Goal: Task Accomplishment & Management: Use online tool/utility

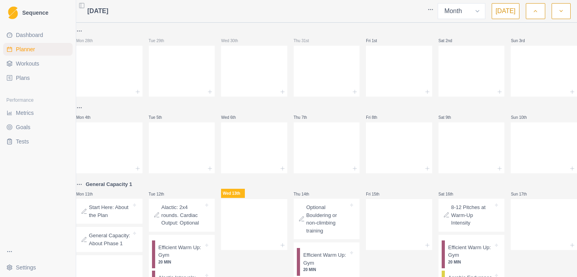
select select "month"
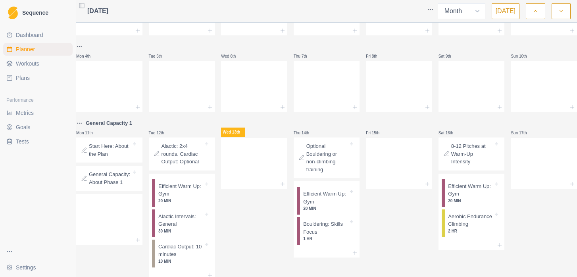
scroll to position [67, 0]
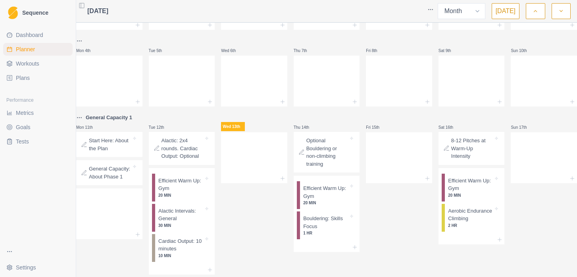
click at [173, 160] on p "Alactic: 2x4 rounds. Cardiac Output: Optional" at bounding box center [183, 148] width 42 height 23
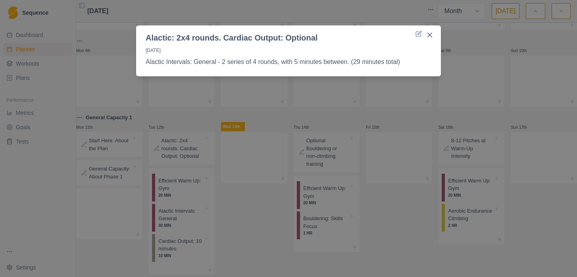
click at [187, 225] on div "Alactic: 2x4 rounds. Cardiac Output: Optional [DATE] Alactic Intervals: General…" at bounding box center [288, 138] width 577 height 277
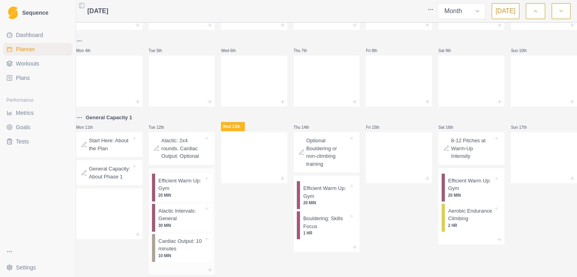
click at [188, 222] on p "Alactic Intervals: General" at bounding box center [180, 214] width 45 height 15
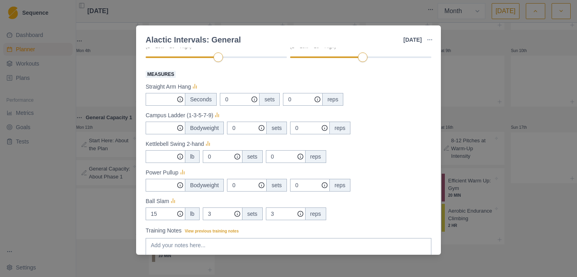
scroll to position [0, 0]
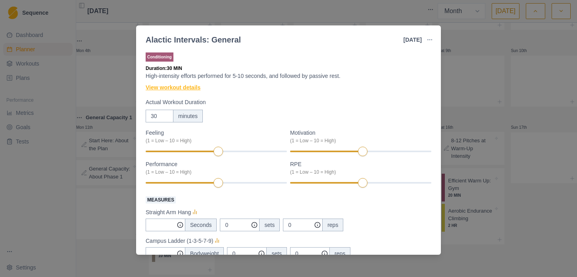
click at [187, 86] on link "View workout details" at bounding box center [173, 87] width 55 height 8
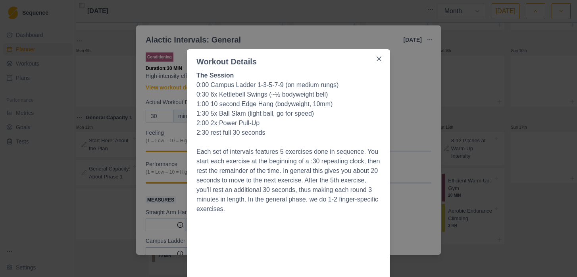
click at [465, 82] on div "Workout Details The Session 0:00 Campus Ladder 1-3-5-7-9 (on medium rungs) 0:30…" at bounding box center [288, 138] width 577 height 277
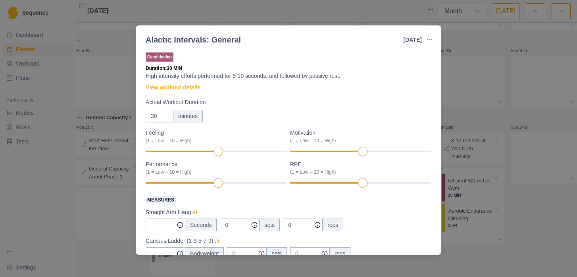
click at [451, 53] on div "Alactic Intervals: General [DATE] Link To Goal View Workout Metrics Edit Origin…" at bounding box center [288, 138] width 577 height 277
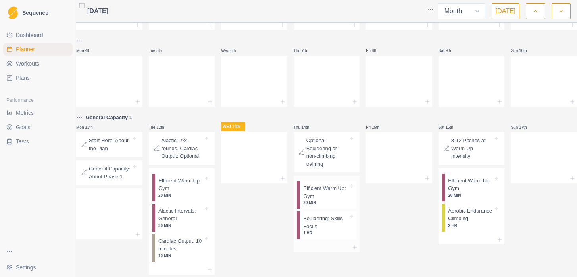
click at [321, 225] on p "Bouldering: Skills Focus" at bounding box center [325, 221] width 45 height 15
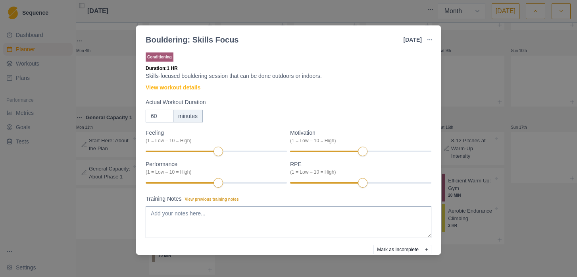
click at [173, 88] on link "View workout details" at bounding box center [173, 87] width 55 height 8
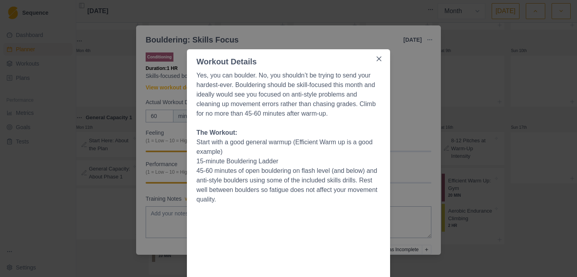
scroll to position [174, 0]
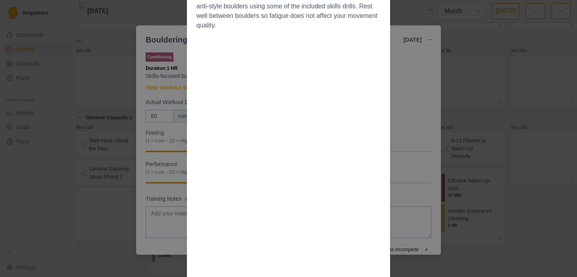
click at [398, 134] on div "Workout Details Yes, you can boulder. No, you shouldn’t be trying to send your …" at bounding box center [288, 138] width 577 height 277
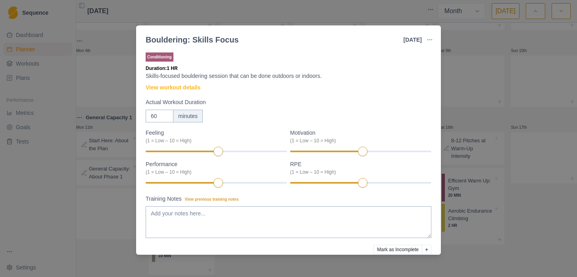
click at [442, 63] on div "Bouldering: Skills Focus [DATE] Link To Goal View Workout Metrics Edit Original…" at bounding box center [288, 138] width 577 height 277
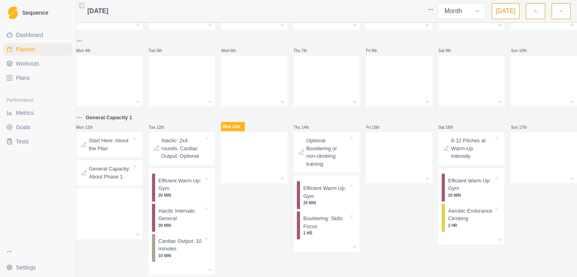
click at [179, 156] on p "Alactic: 2x4 rounds. Cardiac Output: Optional" at bounding box center [183, 148] width 42 height 23
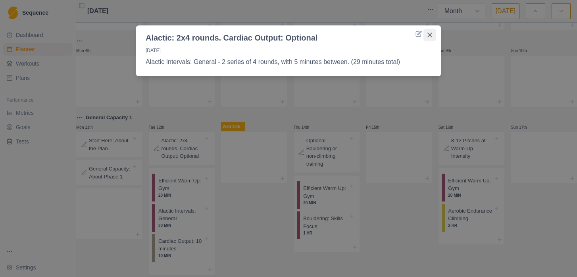
click at [430, 34] on icon "Close" at bounding box center [429, 35] width 5 height 5
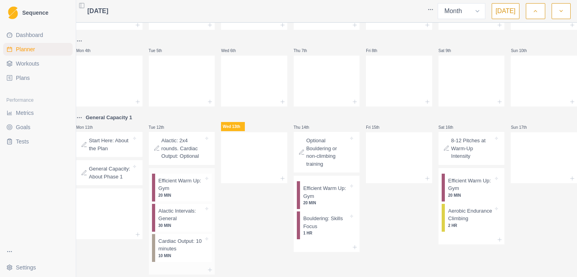
scroll to position [110, 0]
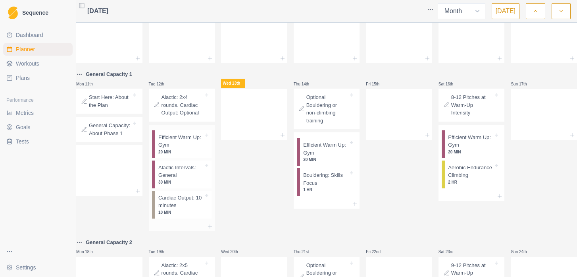
click at [173, 209] on p "Cardiac Output: 10 minutes" at bounding box center [180, 201] width 45 height 15
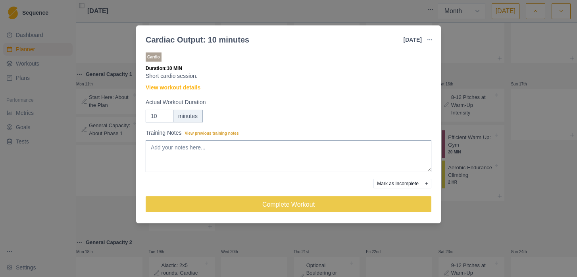
click at [184, 88] on link "View workout details" at bounding box center [173, 87] width 55 height 8
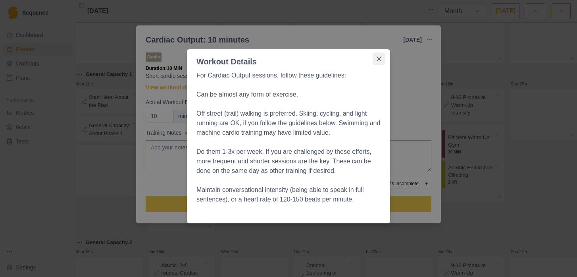
click at [375, 60] on button "Close" at bounding box center [379, 58] width 13 height 13
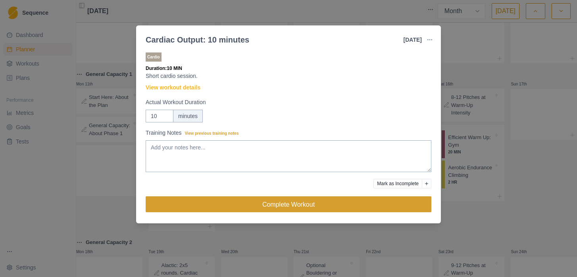
click at [311, 201] on button "Complete Workout" at bounding box center [289, 204] width 286 height 16
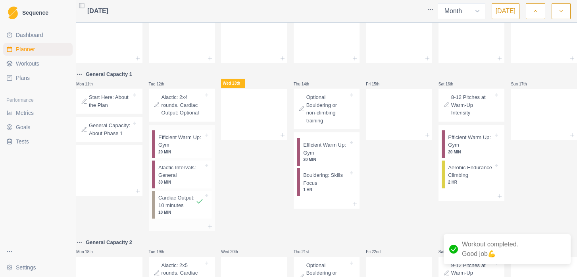
click at [183, 179] on p "Alactic Intervals: General" at bounding box center [180, 171] width 45 height 15
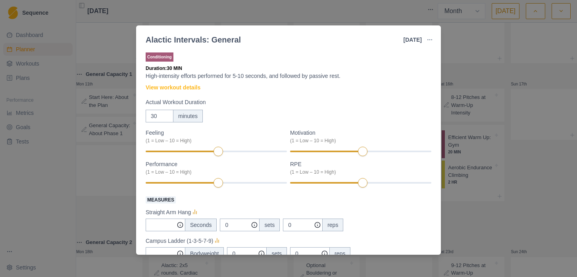
click at [105, 185] on div "Alactic Intervals: General [DATE] Link To Goal View Workout Metrics Edit Origin…" at bounding box center [288, 138] width 577 height 277
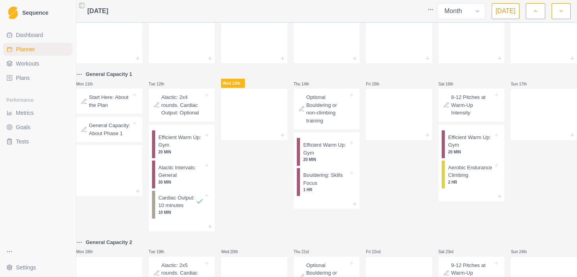
click at [177, 106] on p "Alactic: 2x4 rounds. Cardiac Output: Optional" at bounding box center [183, 104] width 42 height 23
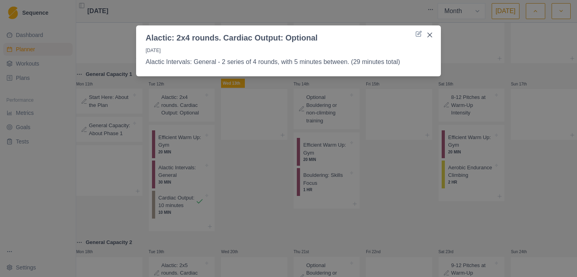
click at [180, 179] on div "Alactic: 2x4 rounds. Cardiac Output: Optional [DATE] Alactic Intervals: General…" at bounding box center [288, 138] width 577 height 277
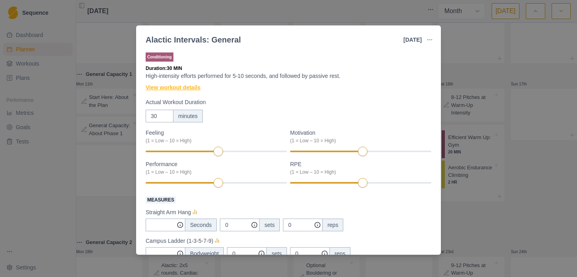
click at [181, 89] on link "View workout details" at bounding box center [173, 87] width 55 height 8
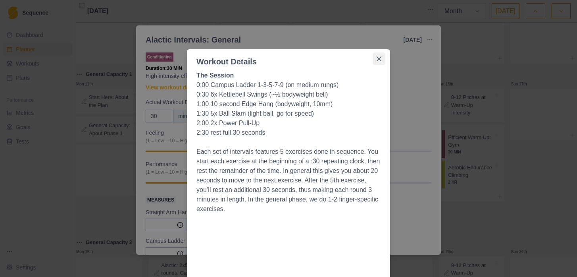
click at [379, 60] on icon "Close" at bounding box center [379, 58] width 5 height 5
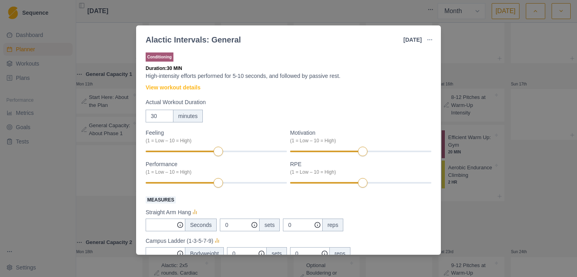
click at [296, 46] on div at bounding box center [322, 40] width 162 height 16
click at [405, 13] on div "Alactic Intervals: General [DATE] Link To Goal View Workout Metrics Edit Origin…" at bounding box center [288, 138] width 577 height 277
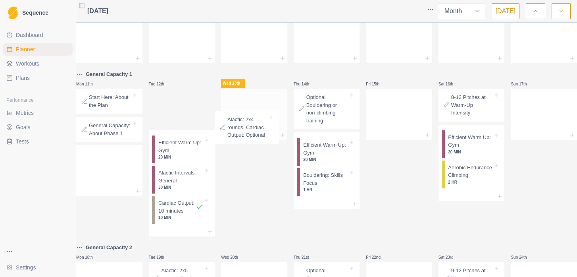
drag, startPoint x: 183, startPoint y: 108, endPoint x: 250, endPoint y: 133, distance: 70.9
click at [250, 133] on div "Mon 28th Tue 29th Wed 30th Thu 31st Fri 1st Sat 2nd Sun 3rd Mon 4th Tue 5th Wed…" at bounding box center [326, 243] width 501 height 655
drag, startPoint x: 189, startPoint y: 113, endPoint x: 201, endPoint y: 118, distance: 13.0
click at [201, 118] on div "Alactic: 2x4 rounds. Cardiac Output: Optional" at bounding box center [182, 109] width 66 height 41
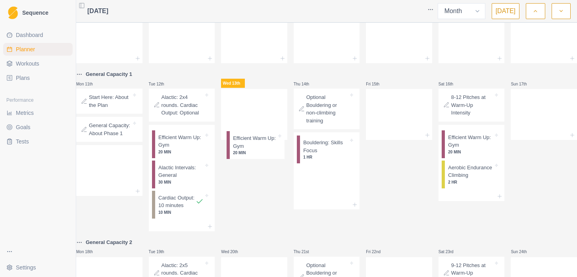
drag, startPoint x: 335, startPoint y: 154, endPoint x: 261, endPoint y: 147, distance: 74.6
click at [261, 147] on div "Mon 28th Tue 29th Wed 30th Thu 31st Fri 1st Sat 2nd Sun 3rd Mon 4th Tue 5th Wed…" at bounding box center [326, 241] width 501 height 650
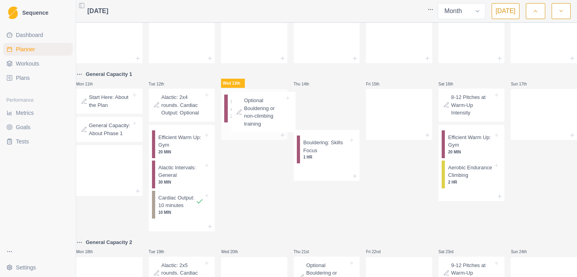
drag, startPoint x: 327, startPoint y: 112, endPoint x: 261, endPoint y: 115, distance: 65.6
click at [261, 115] on div "Mon 28th Tue 29th Wed 30th Thu 31st Fri 1st Sat 2nd Sun 3rd Mon 4th Tue 5th Wed…" at bounding box center [326, 241] width 501 height 650
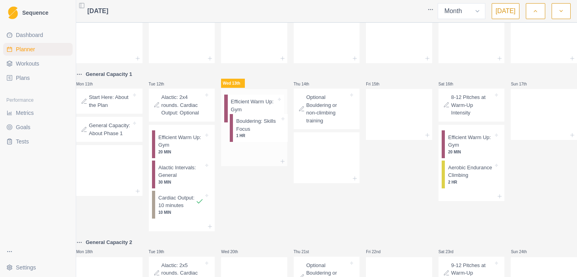
drag, startPoint x: 322, startPoint y: 152, endPoint x: 251, endPoint y: 127, distance: 74.8
click at [251, 127] on div "Mon 28th Tue 29th Wed 30th Thu 31st Fri 1st Sat 2nd Sun 3rd Mon 4th Tue 5th Wed…" at bounding box center [326, 241] width 501 height 650
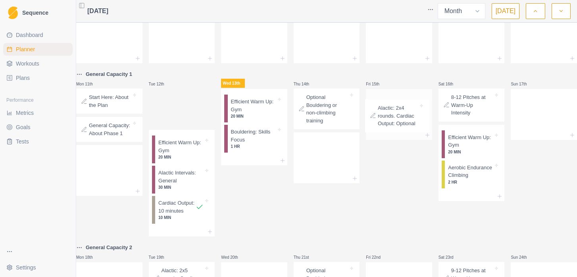
drag, startPoint x: 185, startPoint y: 102, endPoint x: 398, endPoint y: 113, distance: 214.2
click at [398, 113] on div "Mon 28th Tue 29th Wed 30th Thu 31st Fri 1st Sat 2nd Sun 3rd Mon 4th Tue 5th Wed…" at bounding box center [326, 243] width 501 height 655
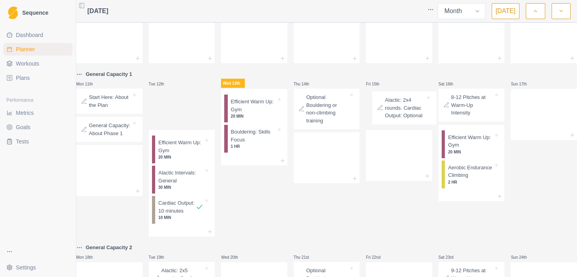
drag, startPoint x: 189, startPoint y: 111, endPoint x: 415, endPoint y: 113, distance: 226.2
click at [415, 113] on div "Mon 28th Tue 29th Wed 30th Thu 31st Fri 1st Sat 2nd Sun 3rd Mon 4th Tue 5th Wed…" at bounding box center [326, 243] width 501 height 655
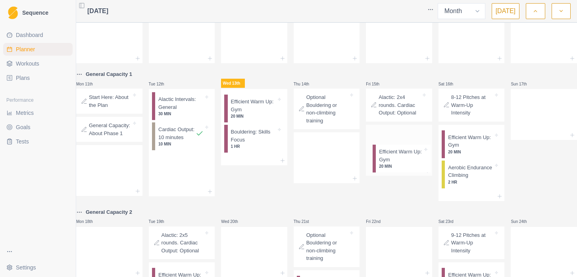
drag, startPoint x: 188, startPoint y: 117, endPoint x: 407, endPoint y: 166, distance: 224.9
click at [407, 167] on div "Mon 28th Tue 29th Wed 30th Thu 31st Fri 1st Sat 2nd Sun 3rd Mon 4th Tue 5th Wed…" at bounding box center [326, 226] width 501 height 620
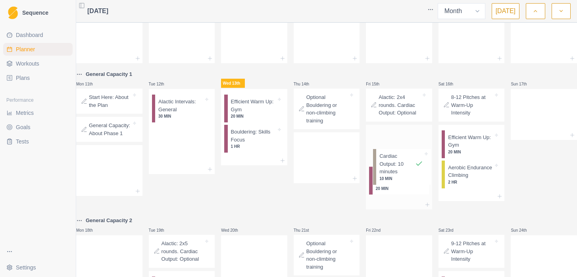
drag, startPoint x: 182, startPoint y: 139, endPoint x: 401, endPoint y: 163, distance: 219.9
click at [401, 163] on div "Mon 28th Tue 29th Wed 30th Thu 31st Fri 1st Sat 2nd Sun 3rd Mon 4th Tue 5th Wed…" at bounding box center [326, 230] width 501 height 628
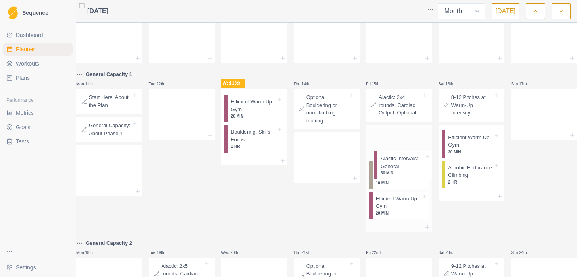
drag, startPoint x: 191, startPoint y: 108, endPoint x: 414, endPoint y: 165, distance: 229.8
click at [414, 165] on div "Mon 28th Tue 29th Wed 30th Thu 31st Fri 1st Sat 2nd Sun 3rd Mon 4th Tue 5th Wed…" at bounding box center [326, 241] width 501 height 651
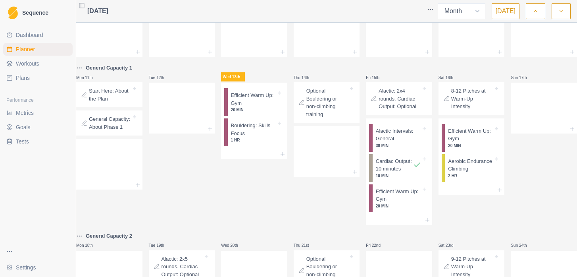
scroll to position [107, 0]
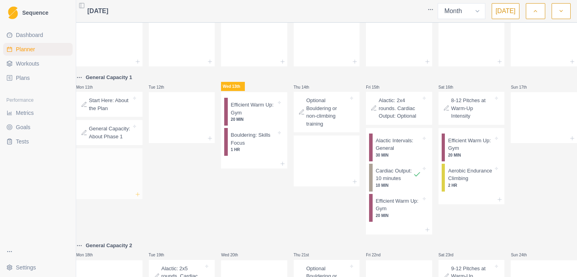
click at [140, 197] on icon at bounding box center [138, 194] width 6 height 6
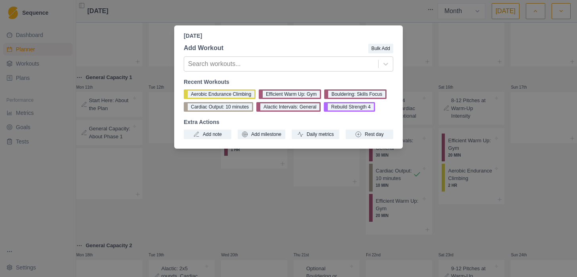
click at [256, 181] on div "[DATE] Add Workout Bulk Add Search workouts... Recent Workouts Aerobic Enduranc…" at bounding box center [288, 138] width 577 height 277
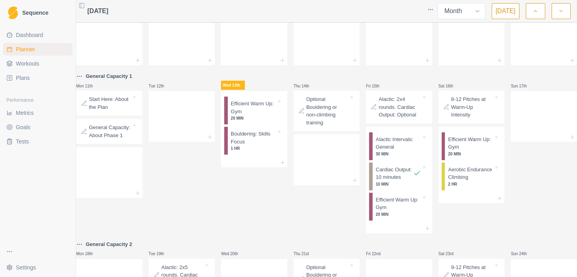
scroll to position [105, 0]
